Goal: Find specific page/section: Find specific page/section

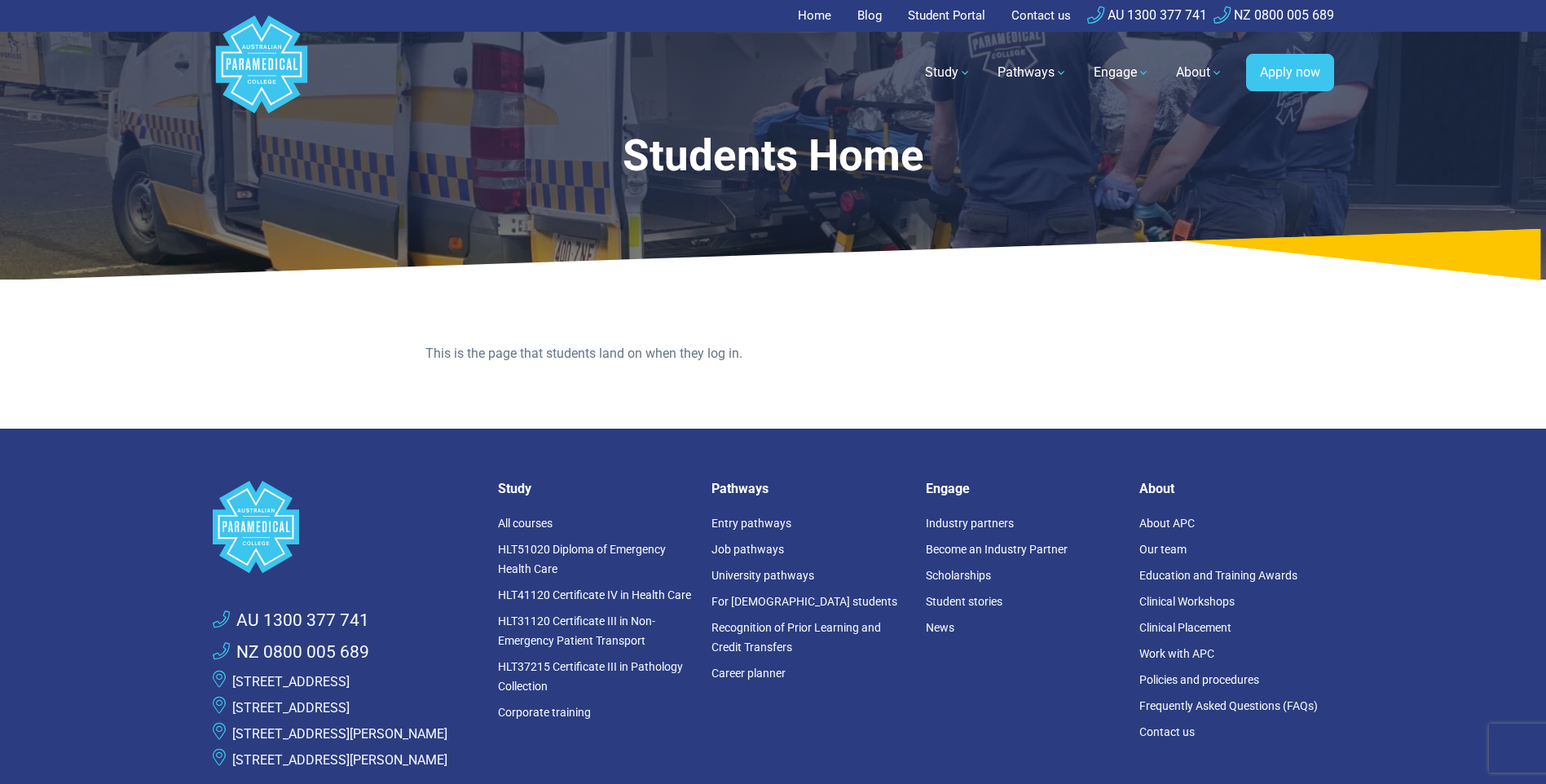
drag, startPoint x: 945, startPoint y: 21, endPoint x: 915, endPoint y: 20, distance: 30.0
click at [945, 21] on link "Student Portal" at bounding box center [946, 15] width 97 height 32
click at [941, 20] on link "Student Portal" at bounding box center [946, 15] width 97 height 32
click at [939, 20] on link "Student Portal" at bounding box center [946, 15] width 97 height 32
click at [909, 15] on link "Student Portal" at bounding box center [946, 15] width 97 height 32
